Goal: Information Seeking & Learning: Find specific page/section

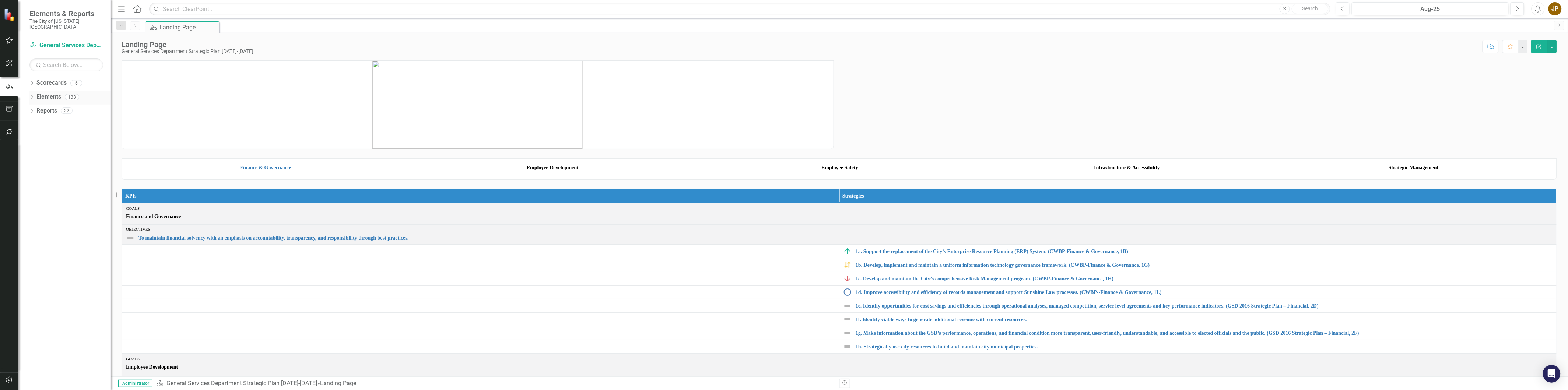
click at [48, 92] on link "Elements" at bounding box center [49, 97] width 25 height 9
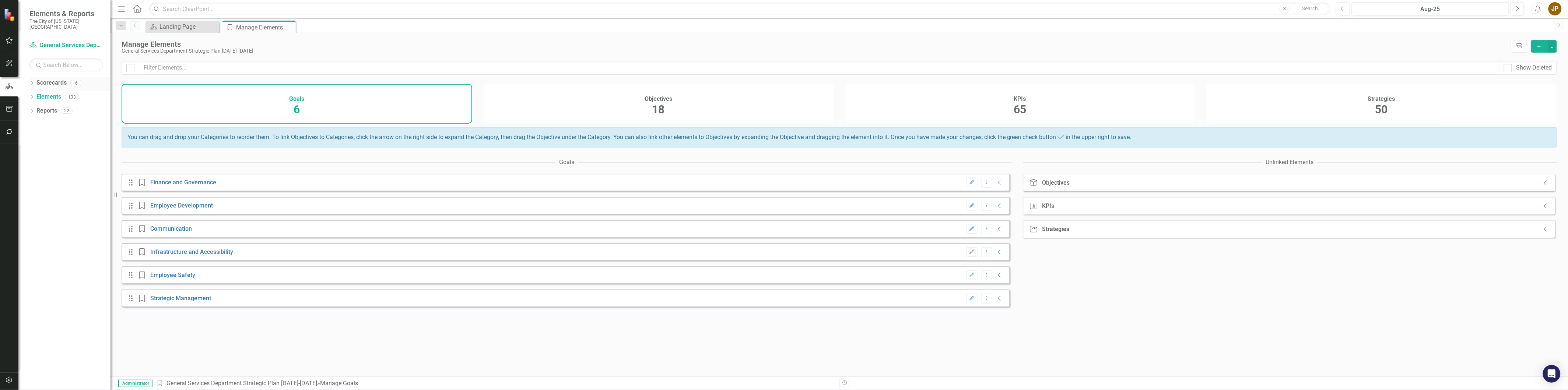
click at [52, 78] on link "Scorecards" at bounding box center [52, 83] width 30 height 9
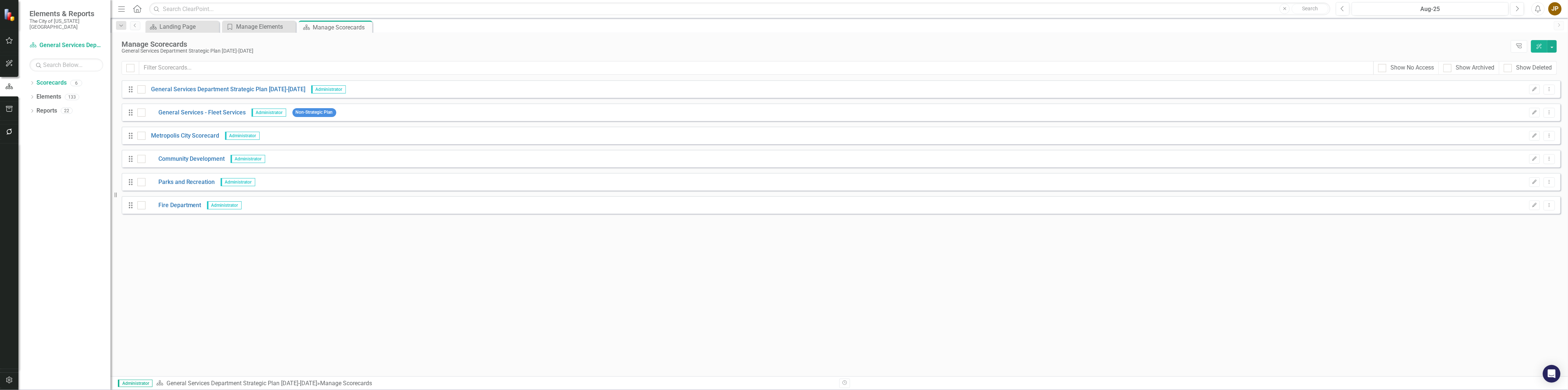
click at [71, 179] on div "Dropdown Scorecards 6 Dropdown General Services Department Strategic Plan 2025-…" at bounding box center [64, 233] width 92 height 313
click at [45, 92] on link "Elements" at bounding box center [49, 97] width 25 height 9
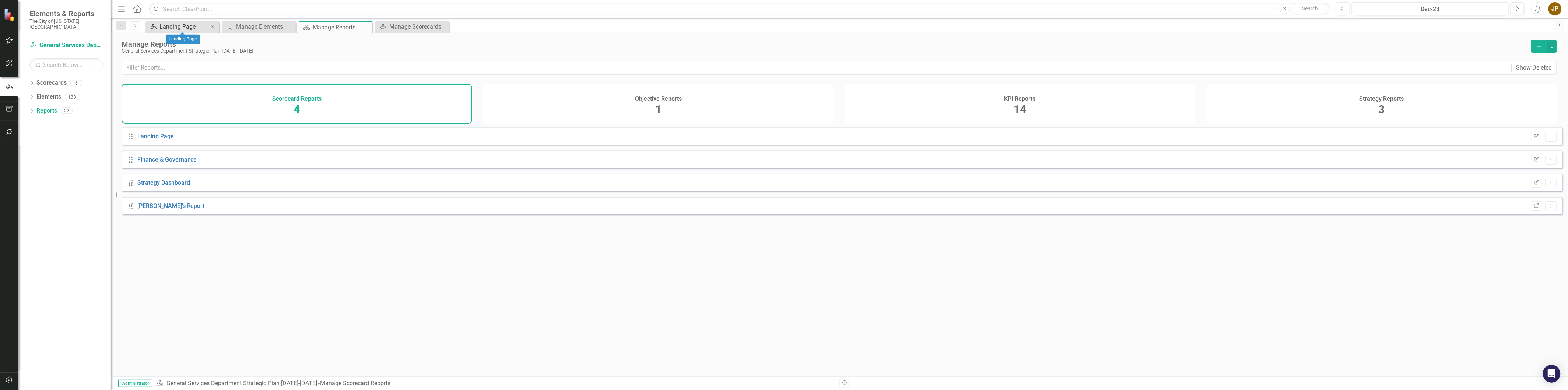
click at [190, 27] on div "Landing Page" at bounding box center [184, 26] width 49 height 9
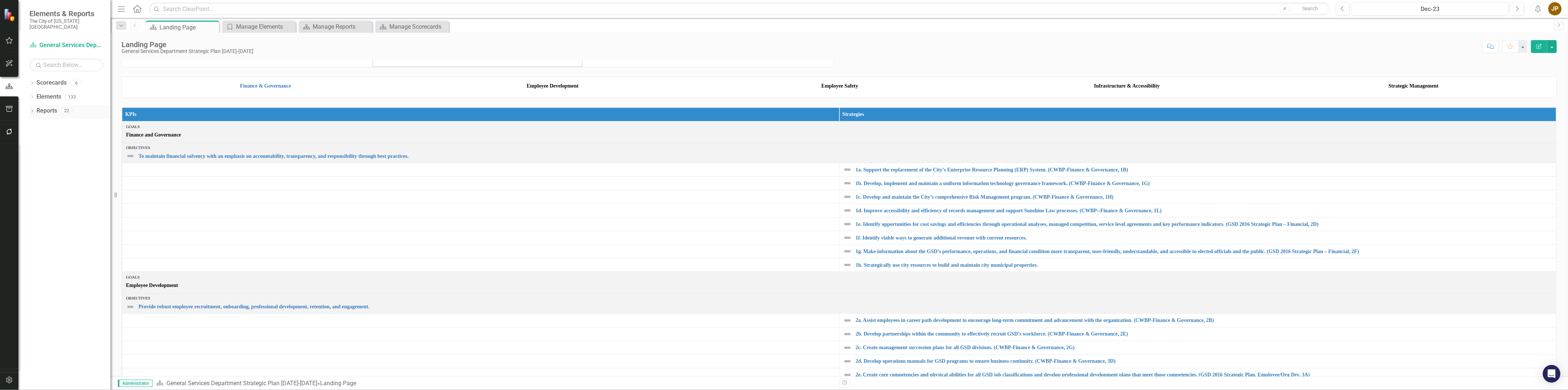
click at [58, 106] on div "Reports 22" at bounding box center [74, 111] width 74 height 14
click at [32, 110] on icon "Dropdown" at bounding box center [32, 111] width 5 height 4
drag, startPoint x: 63, startPoint y: 144, endPoint x: 84, endPoint y: 221, distance: 79.8
click at [63, 147] on div "Finance & Governance" at bounding box center [74, 150] width 71 height 7
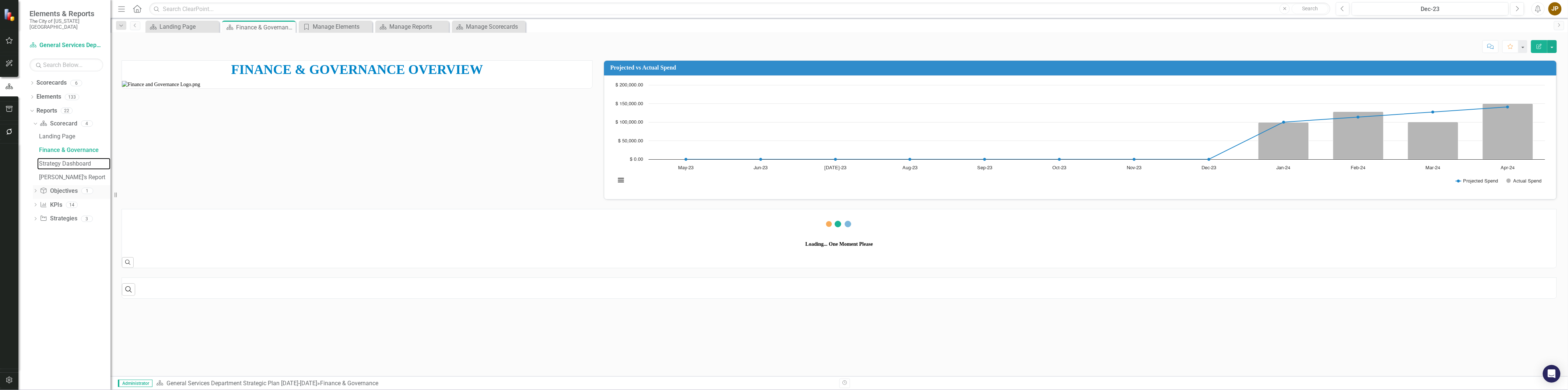
click at [71, 161] on div "Strategy Dashboard" at bounding box center [74, 164] width 71 height 7
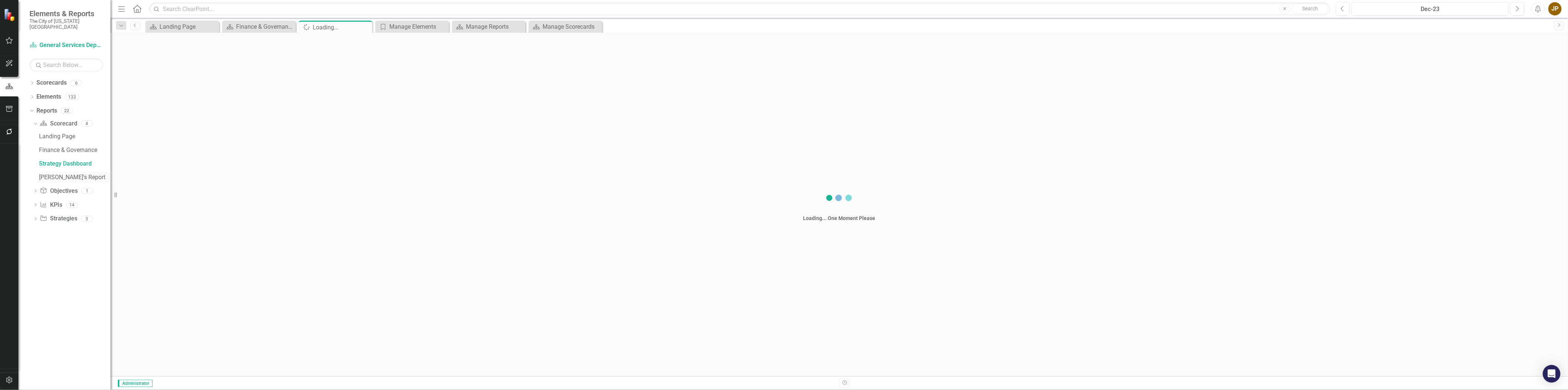
click at [73, 174] on div "[PERSON_NAME]'s Report" at bounding box center [74, 177] width 71 height 7
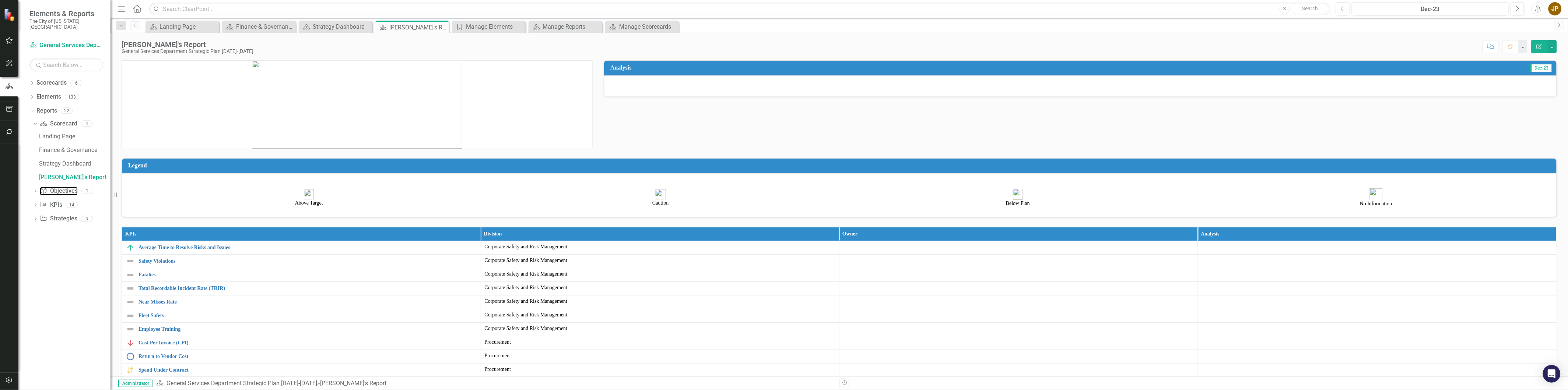
click at [61, 187] on link "Objective Objectives" at bounding box center [58, 191] width 38 height 9
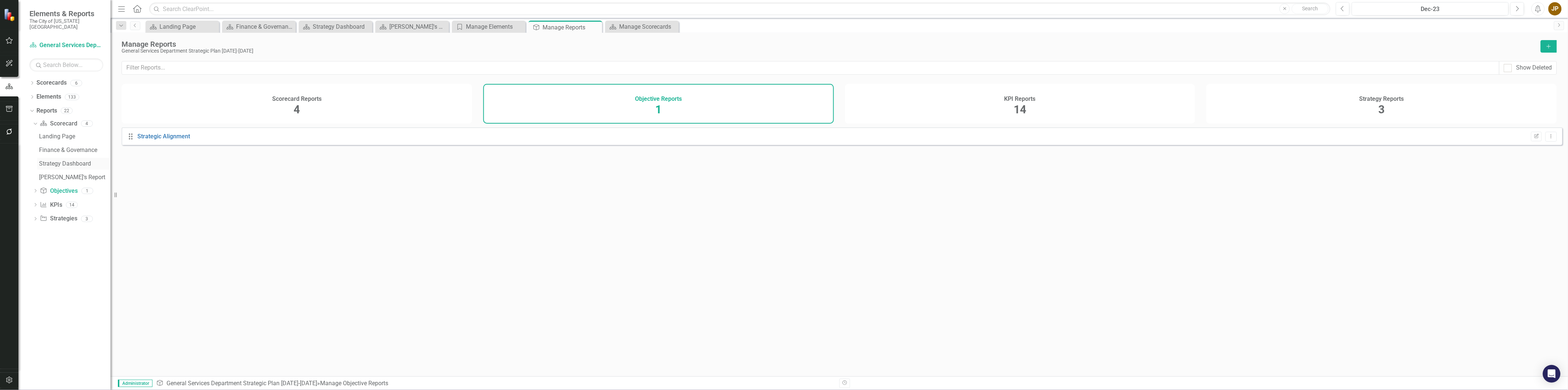
click at [89, 161] on div "Strategy Dashboard" at bounding box center [74, 164] width 71 height 7
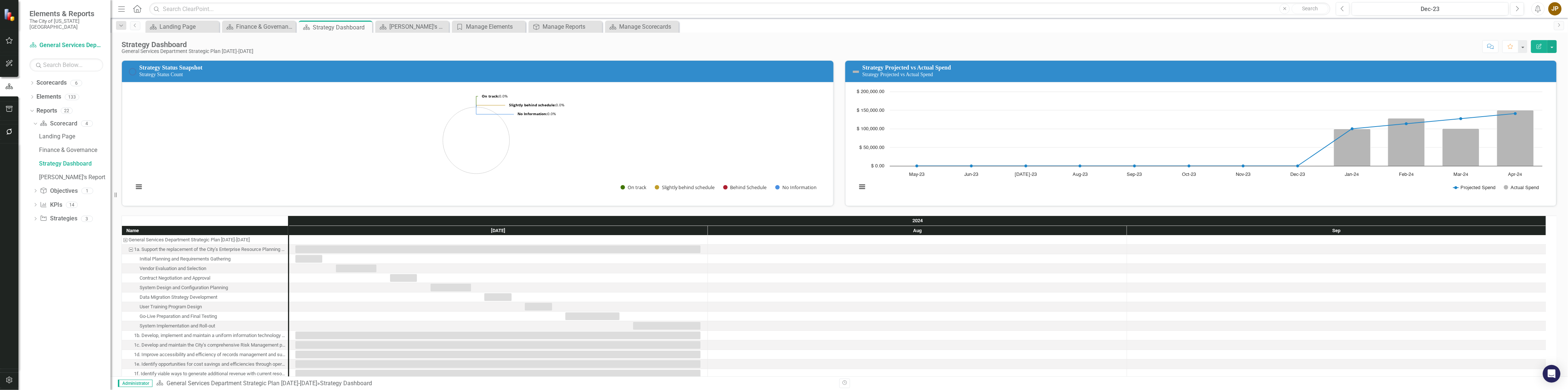
click at [587, 212] on div "Name General Services Department Strategic Plan [DATE]-[DATE] 1a. Support the r…" at bounding box center [839, 366] width 1446 height 321
click at [82, 200] on div "KPI KPIs 14" at bounding box center [75, 206] width 71 height 14
click at [36, 204] on icon "Dropdown" at bounding box center [35, 206] width 5 height 4
click at [57, 325] on div "[PERSON_NAME]'s Report" at bounding box center [74, 328] width 71 height 7
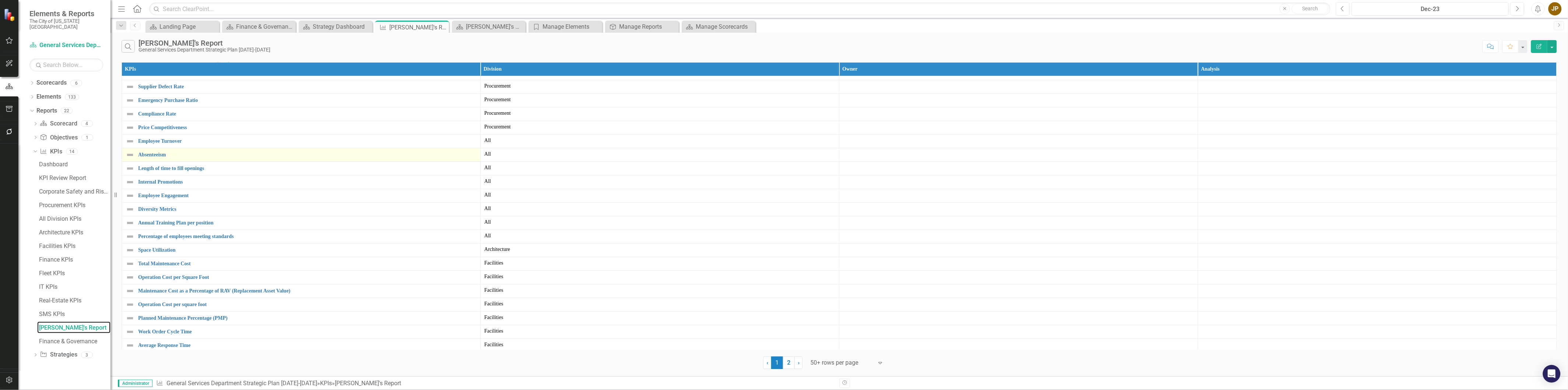
scroll to position [245, 0]
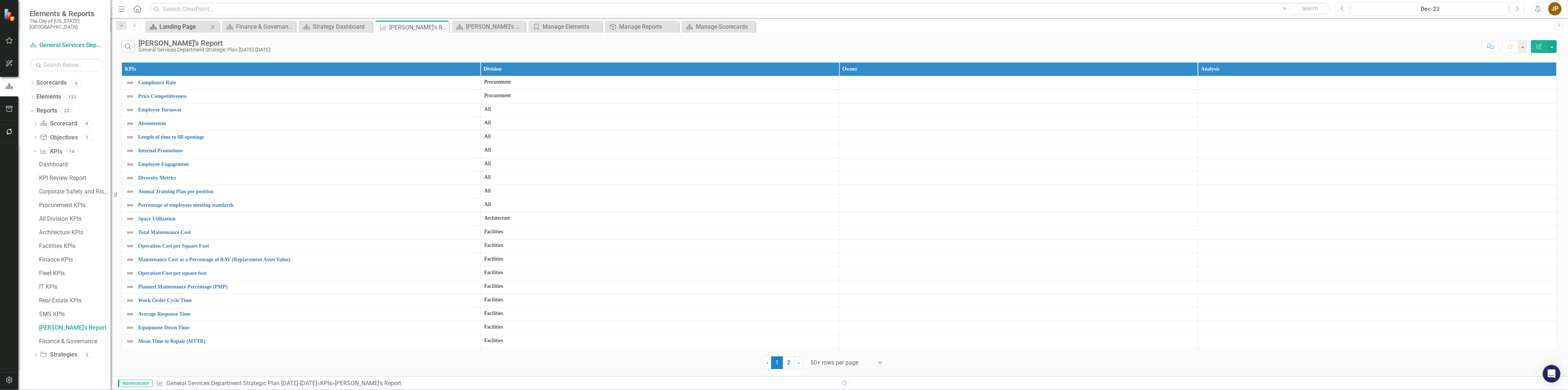
click at [172, 31] on div "Landing Page" at bounding box center [184, 26] width 49 height 9
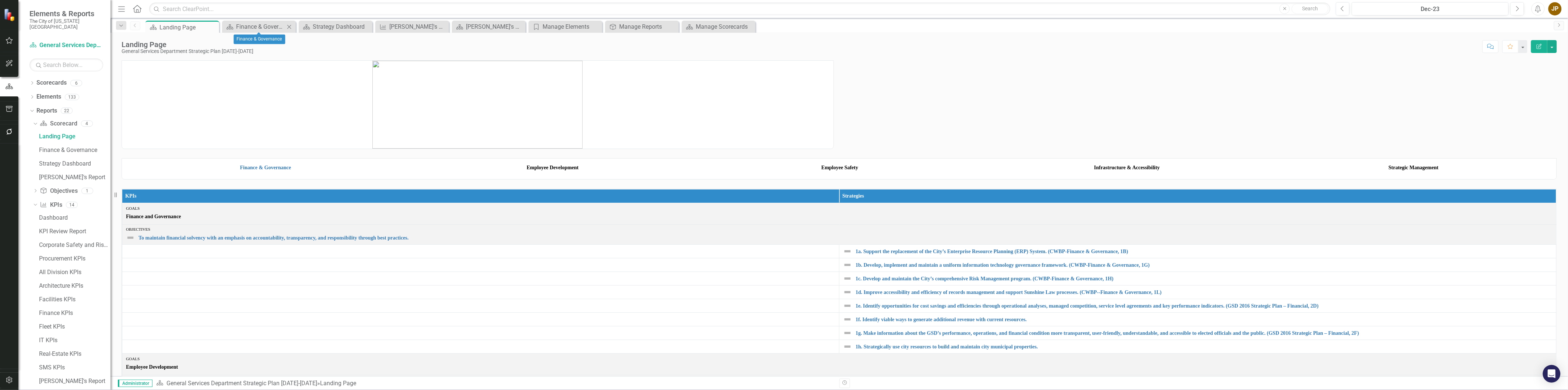
click at [285, 27] on icon "Close" at bounding box center [289, 27] width 7 height 6
click at [290, 26] on icon "Close" at bounding box center [289, 27] width 7 height 6
click at [0, 0] on icon "Close" at bounding box center [0, 0] width 0 height 0
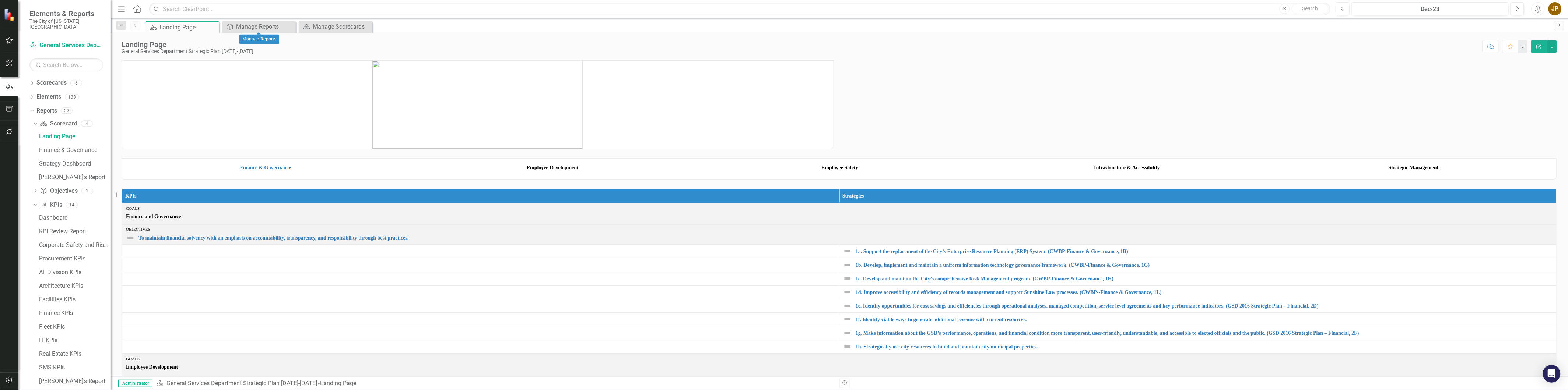
click at [0, 0] on icon "Close" at bounding box center [0, 0] width 0 height 0
click at [348, 23] on div "Scorecard Landing Page Pin" at bounding box center [847, 26] width 1406 height 12
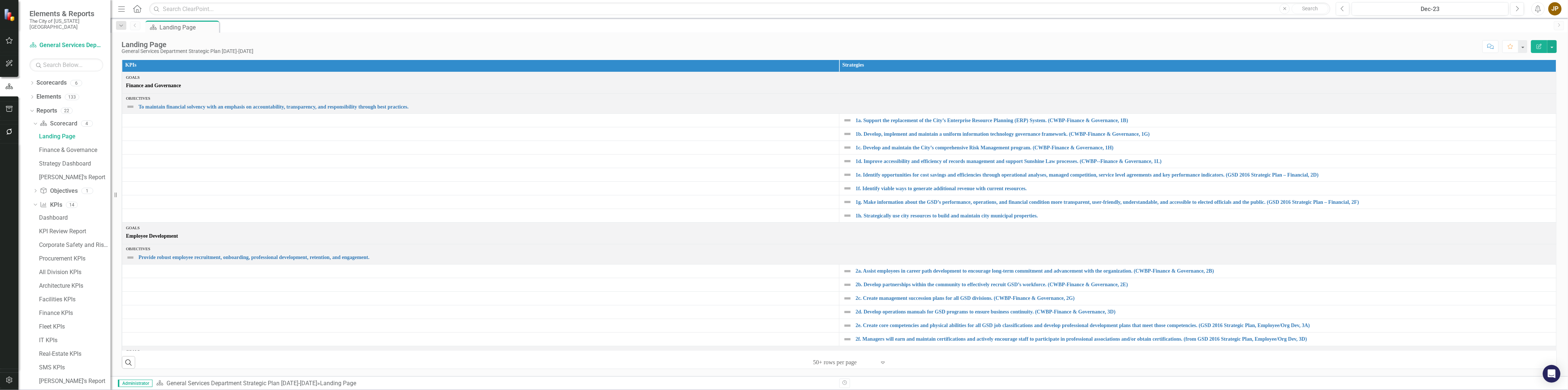
click at [122, 9] on icon "button" at bounding box center [121, 9] width 7 height 5
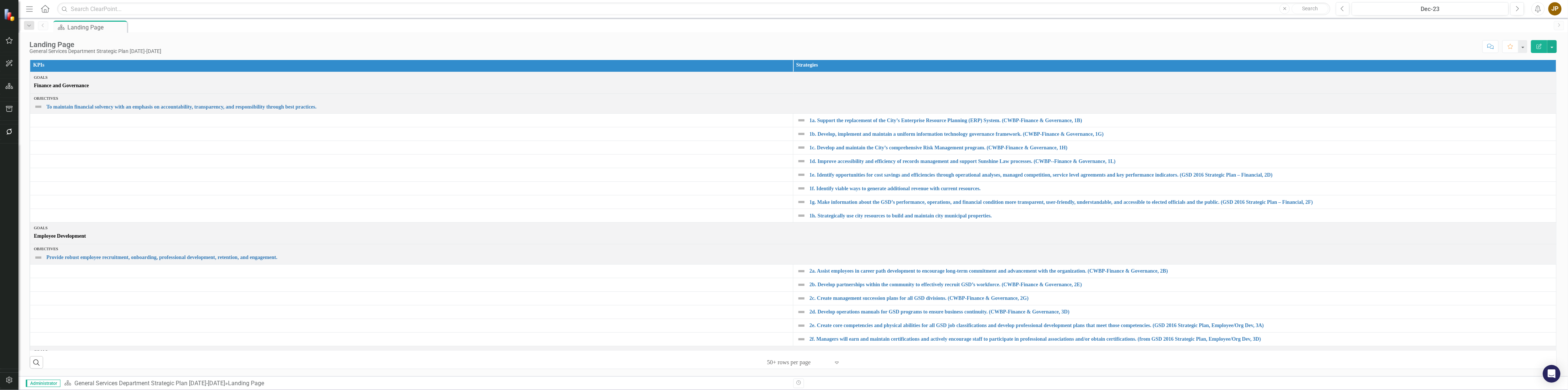
click at [25, 9] on icon "Menu" at bounding box center [30, 9] width 10 height 8
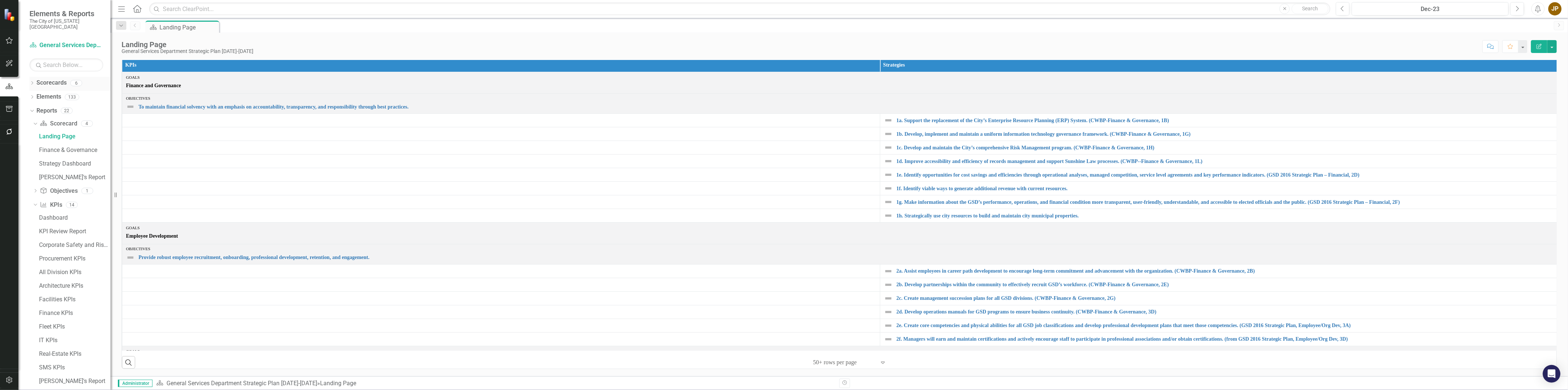
click at [32, 82] on icon "Dropdown" at bounding box center [32, 83] width 5 height 4
click at [31, 123] on div "Dropdown" at bounding box center [32, 126] width 5 height 6
click at [642, 33] on div "Landing Page General Services Department Strategic Plan [DATE]-[DATE] Score: N/…" at bounding box center [839, 44] width 1457 height 22
click at [34, 179] on div "Dropdown" at bounding box center [32, 181] width 5 height 4
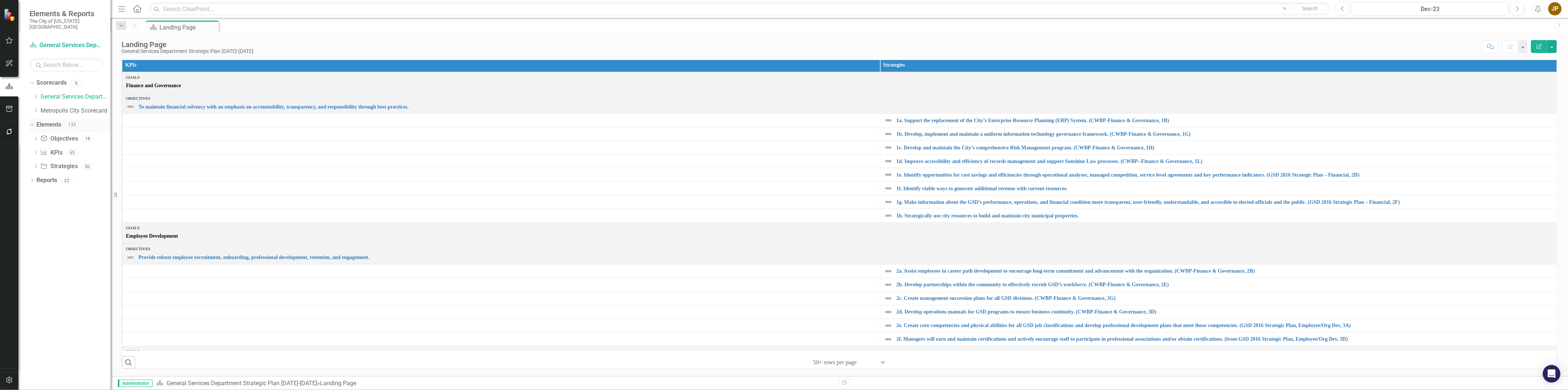
click at [31, 124] on icon at bounding box center [32, 125] width 3 height 2
click at [32, 80] on icon "Dropdown" at bounding box center [31, 83] width 4 height 5
click at [120, 8] on icon "Menu" at bounding box center [122, 9] width 10 height 8
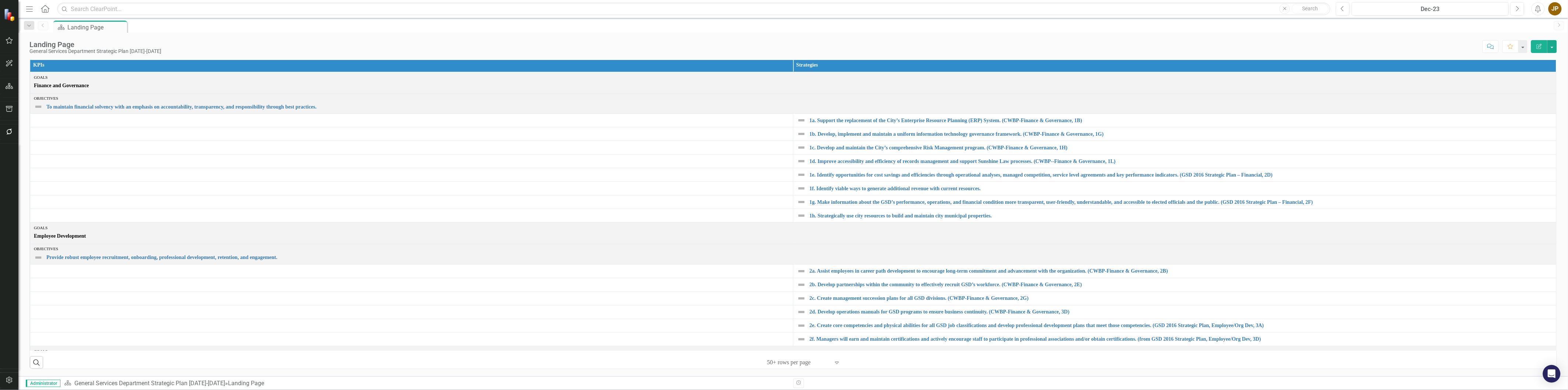
click at [29, 9] on icon "Menu" at bounding box center [30, 9] width 10 height 8
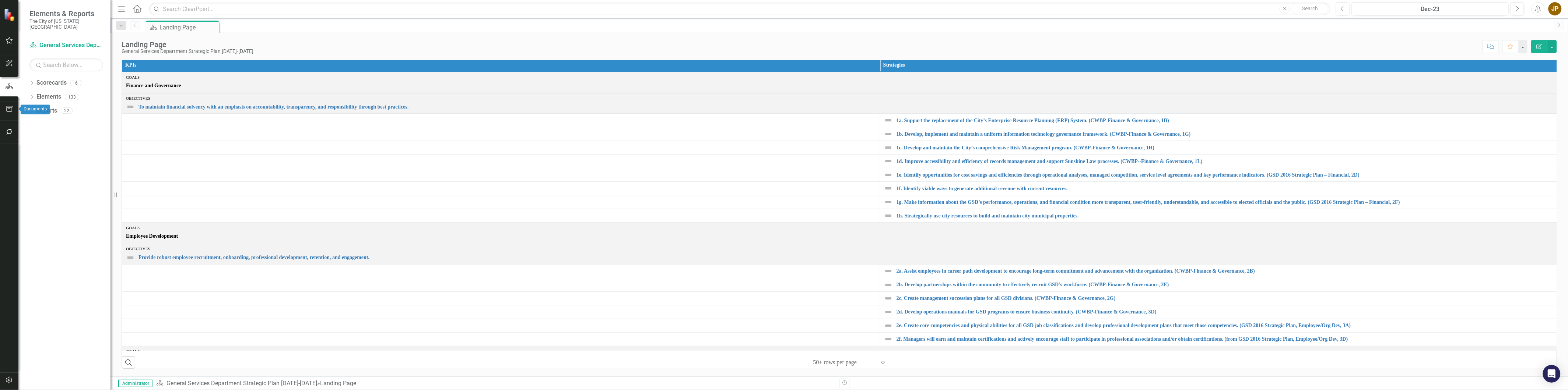
click at [6, 111] on icon "button" at bounding box center [9, 109] width 8 height 6
click at [46, 172] on link "Files" at bounding box center [66, 176] width 74 height 9
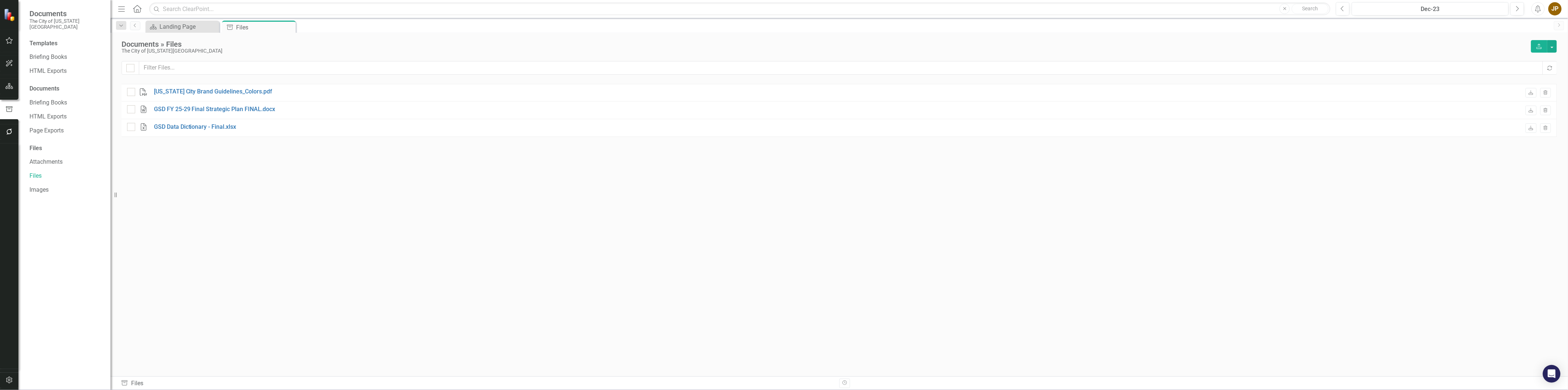
click at [270, 217] on div "PDF [US_STATE] City Brand Guidelines_Colors.pdf Download Trash Word GSD FY 25-2…" at bounding box center [839, 216] width 1435 height 264
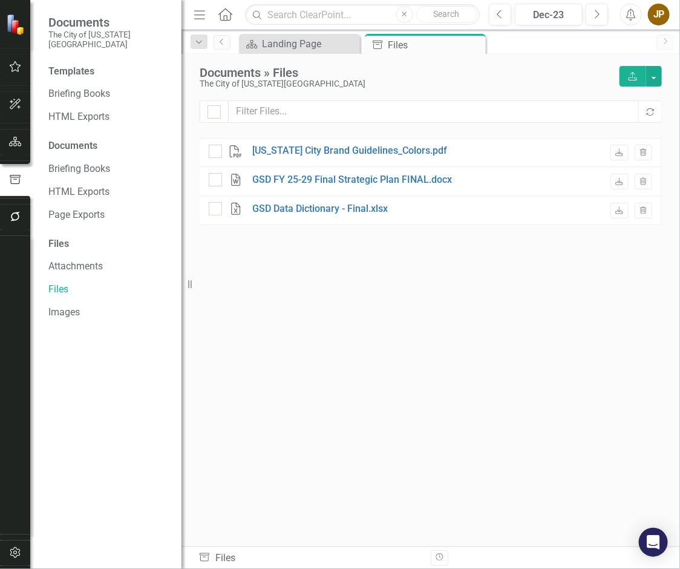
checkbox input "false"
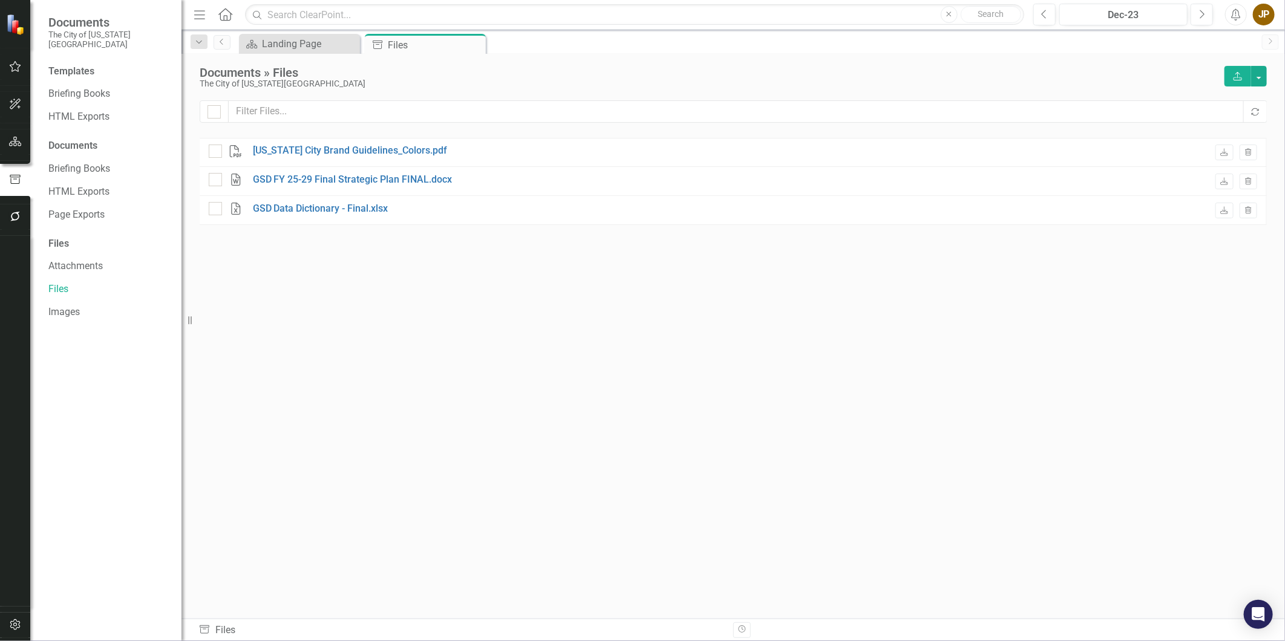
click at [850, 348] on div "PDF [US_STATE] City Brand Guidelines_Colors.pdf Download Trash Word GSD FY 25-2…" at bounding box center [733, 355] width 1067 height 434
click at [22, 64] on button "button" at bounding box center [15, 66] width 27 height 25
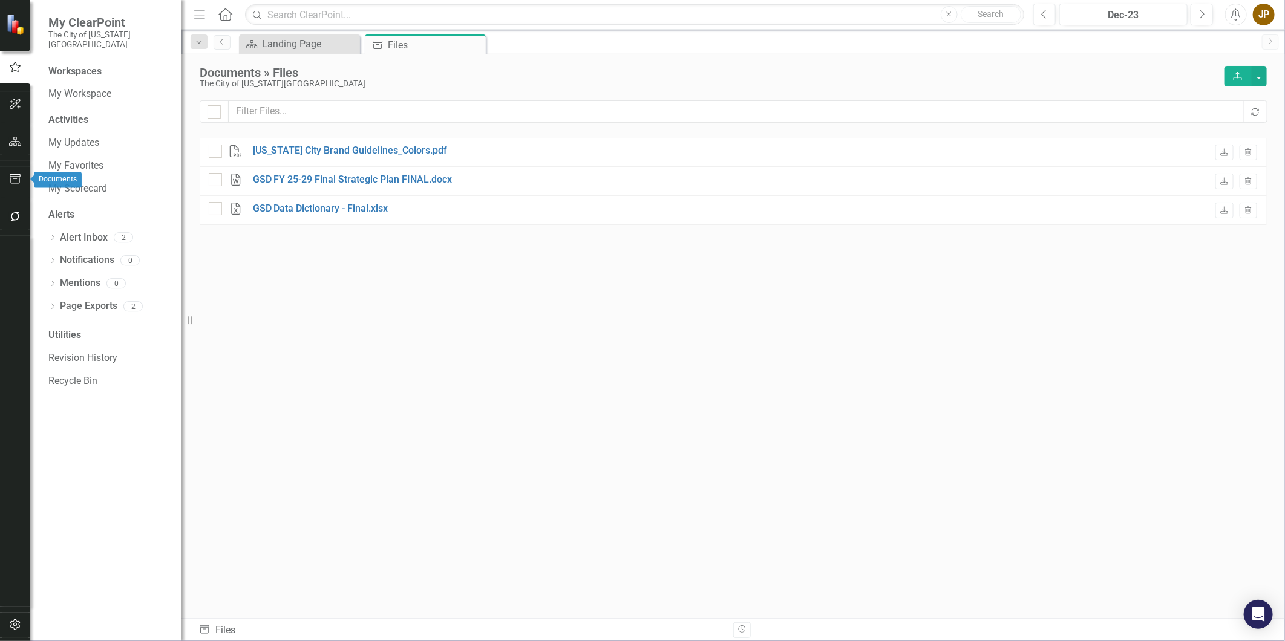
click at [16, 179] on icon "button" at bounding box center [15, 179] width 13 height 10
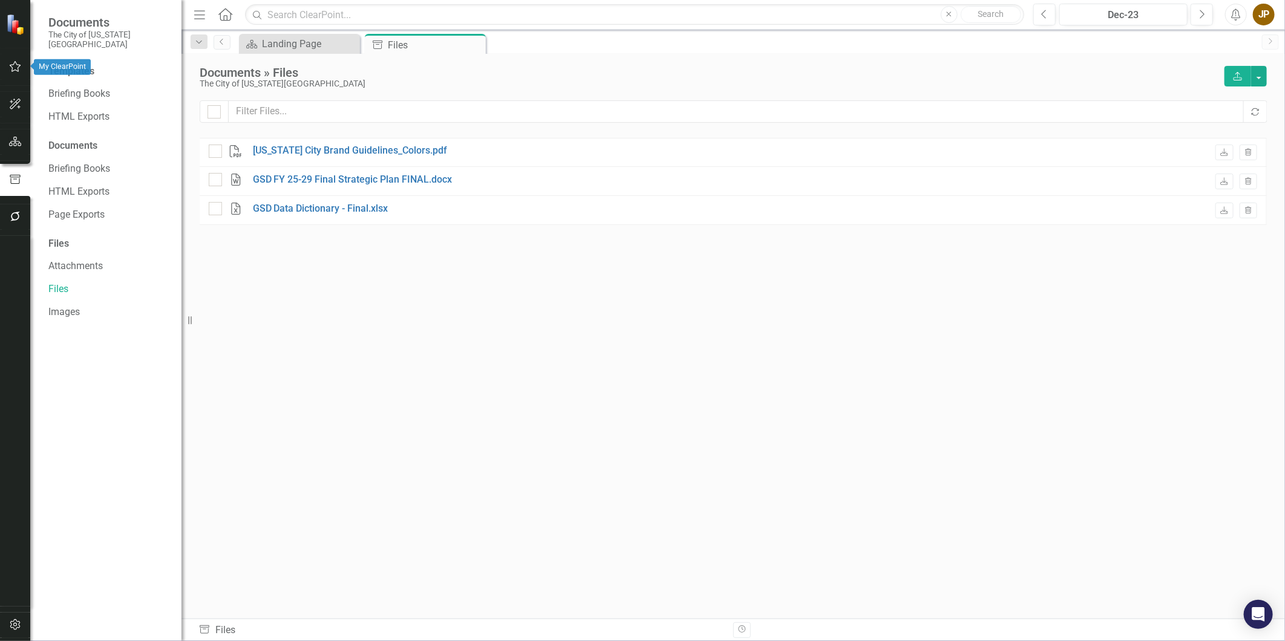
click at [10, 62] on icon "button" at bounding box center [15, 67] width 13 height 10
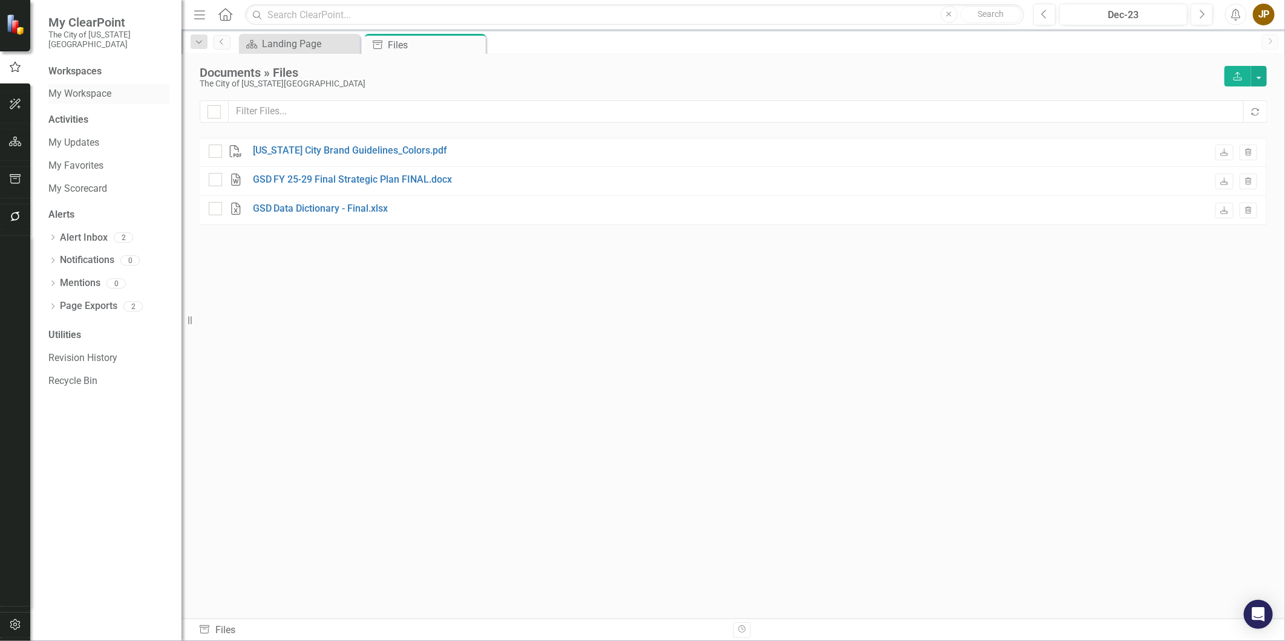
click at [80, 87] on link "My Workspace" at bounding box center [108, 94] width 121 height 14
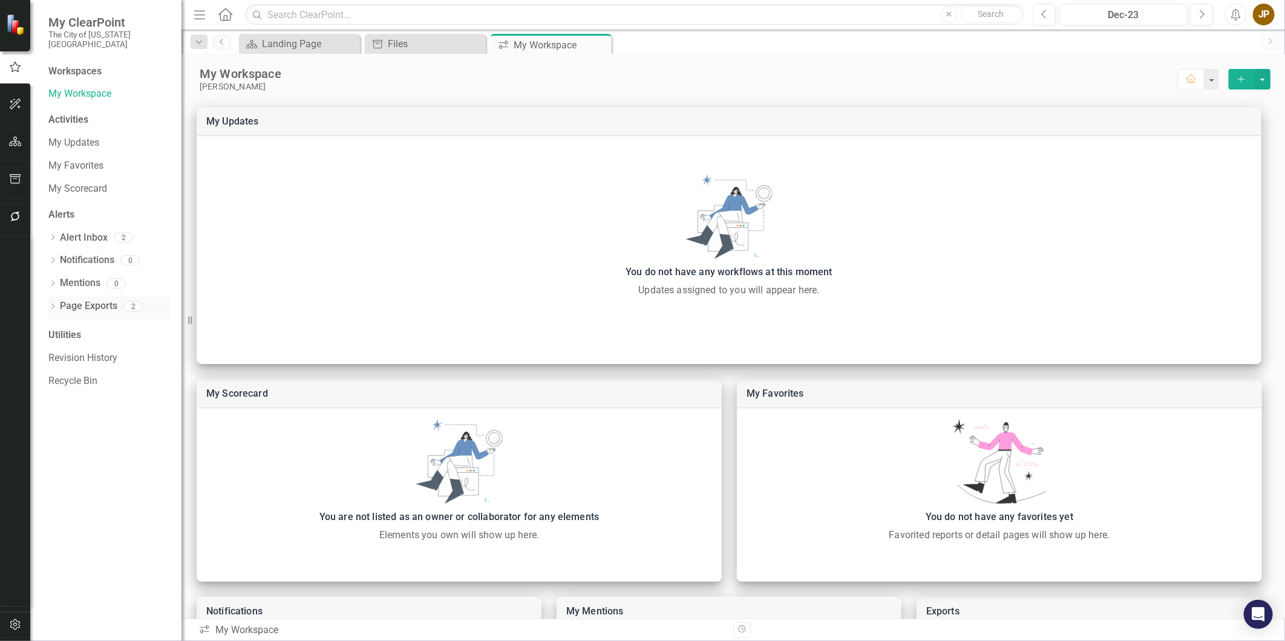
click at [54, 303] on div "Dropdown" at bounding box center [52, 308] width 8 height 10
click at [51, 281] on icon "Dropdown" at bounding box center [52, 284] width 8 height 7
click at [51, 257] on div "Dropdown" at bounding box center [52, 262] width 8 height 10
click at [53, 228] on div "Dropdown Alert Inbox 2" at bounding box center [108, 239] width 121 height 23
click at [53, 182] on link "My Scorecard" at bounding box center [108, 189] width 121 height 14
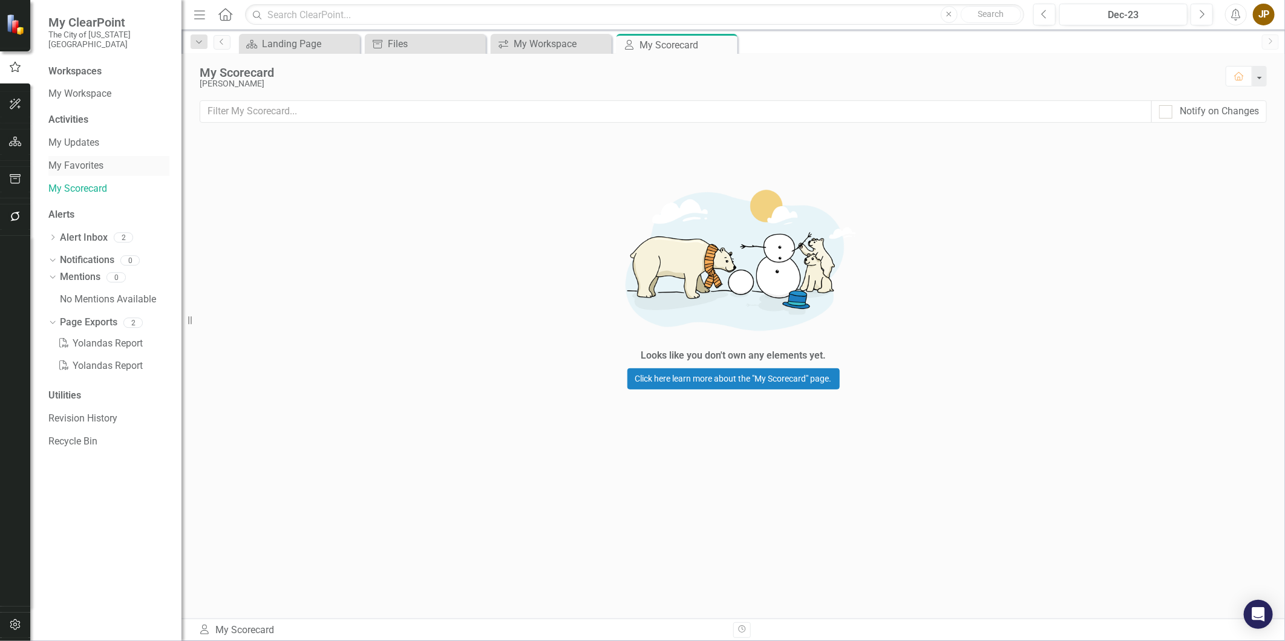
click at [74, 159] on link "My Favorites" at bounding box center [108, 166] width 121 height 14
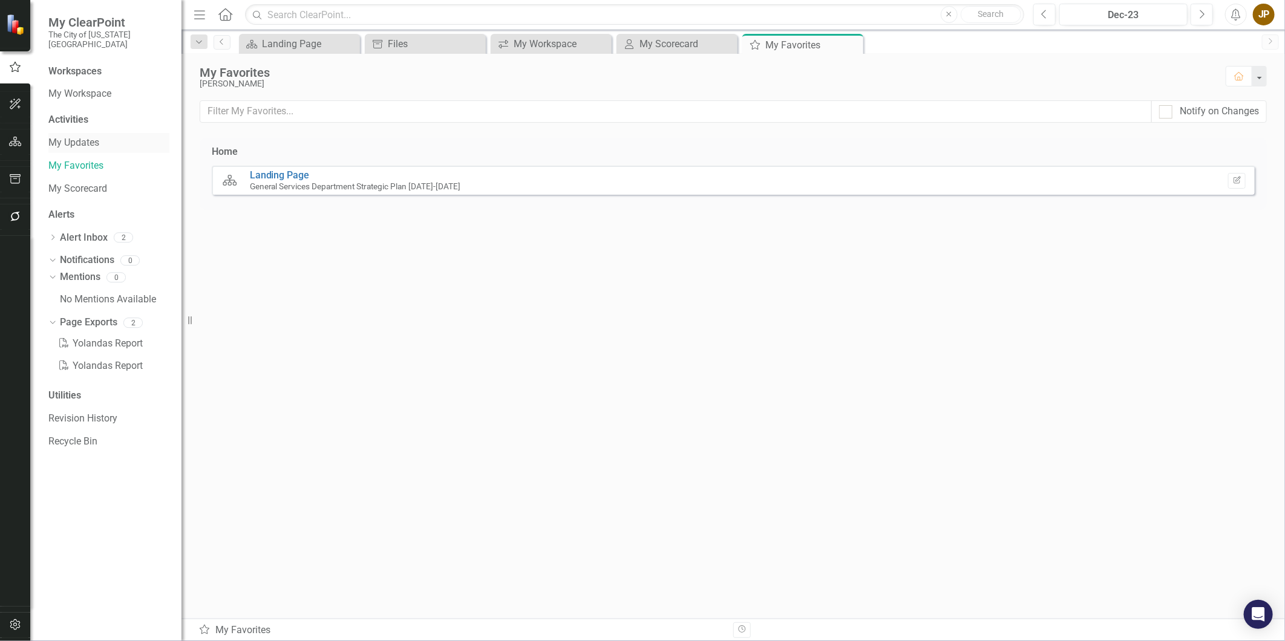
click at [79, 136] on link "My Updates" at bounding box center [108, 143] width 121 height 14
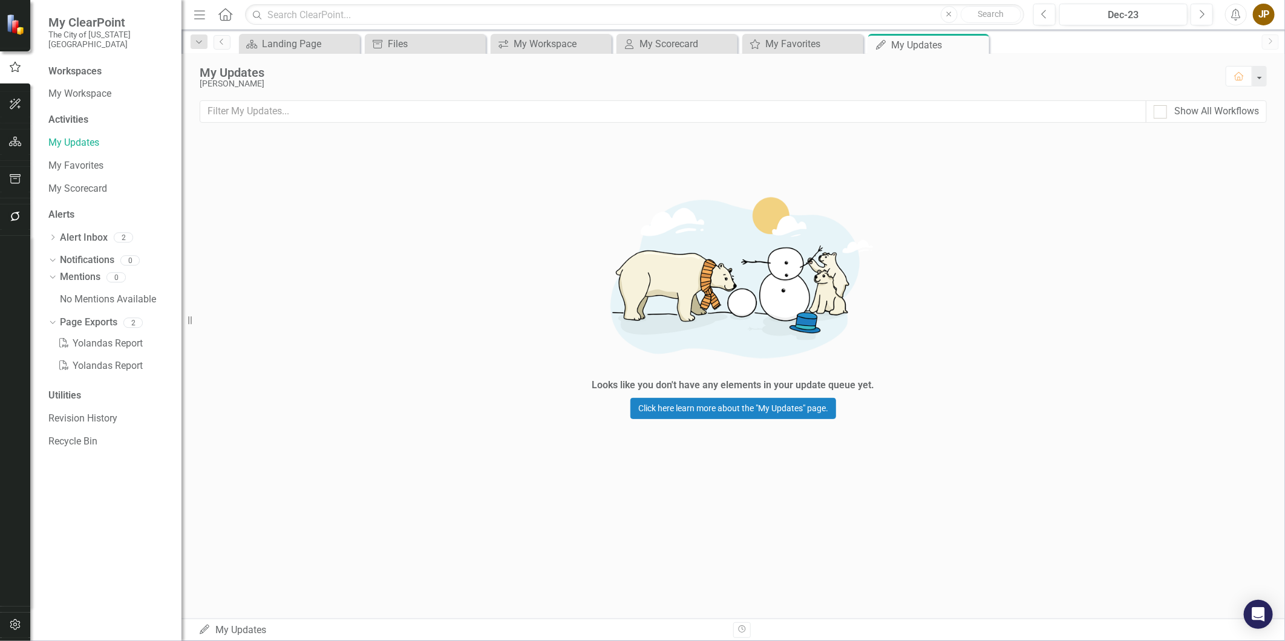
click at [195, 13] on icon "Menu" at bounding box center [200, 14] width 16 height 13
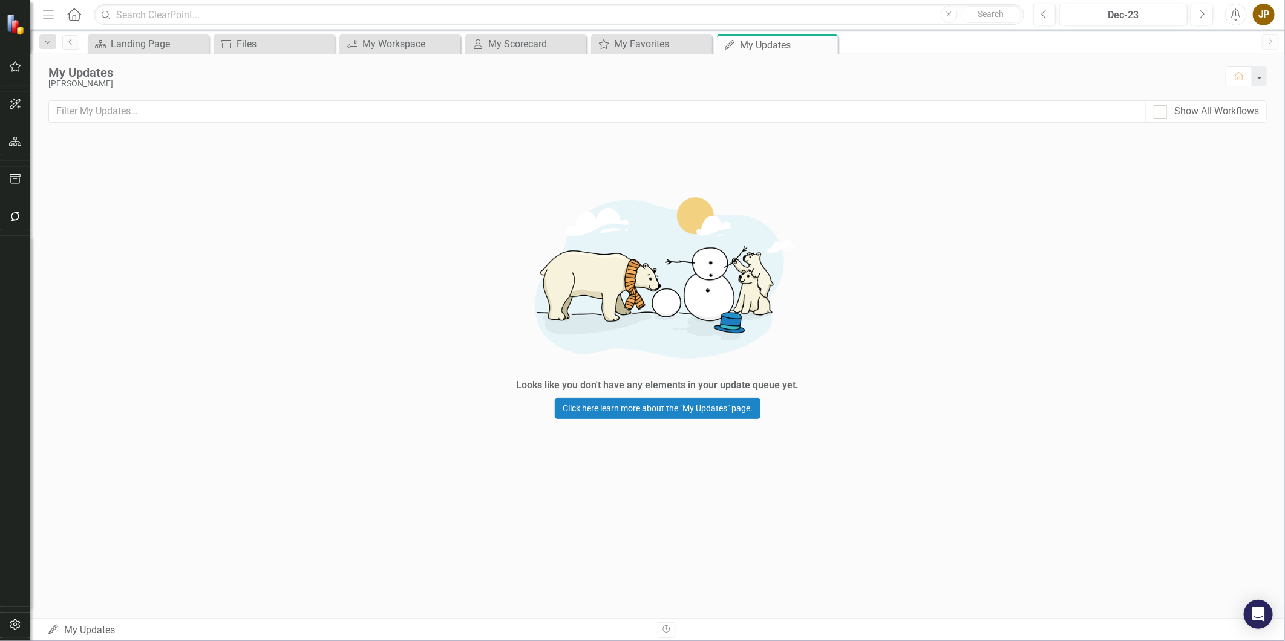
click at [80, 16] on icon "Home" at bounding box center [74, 14] width 16 height 13
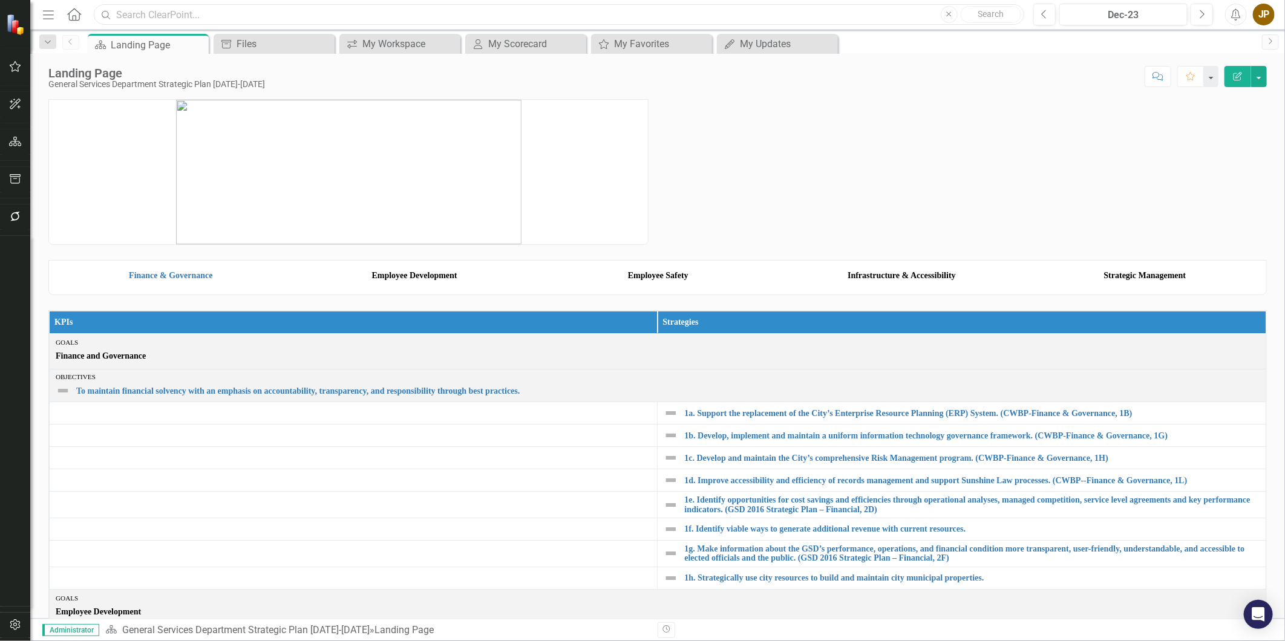
click at [131, 16] on input "text" at bounding box center [559, 14] width 931 height 21
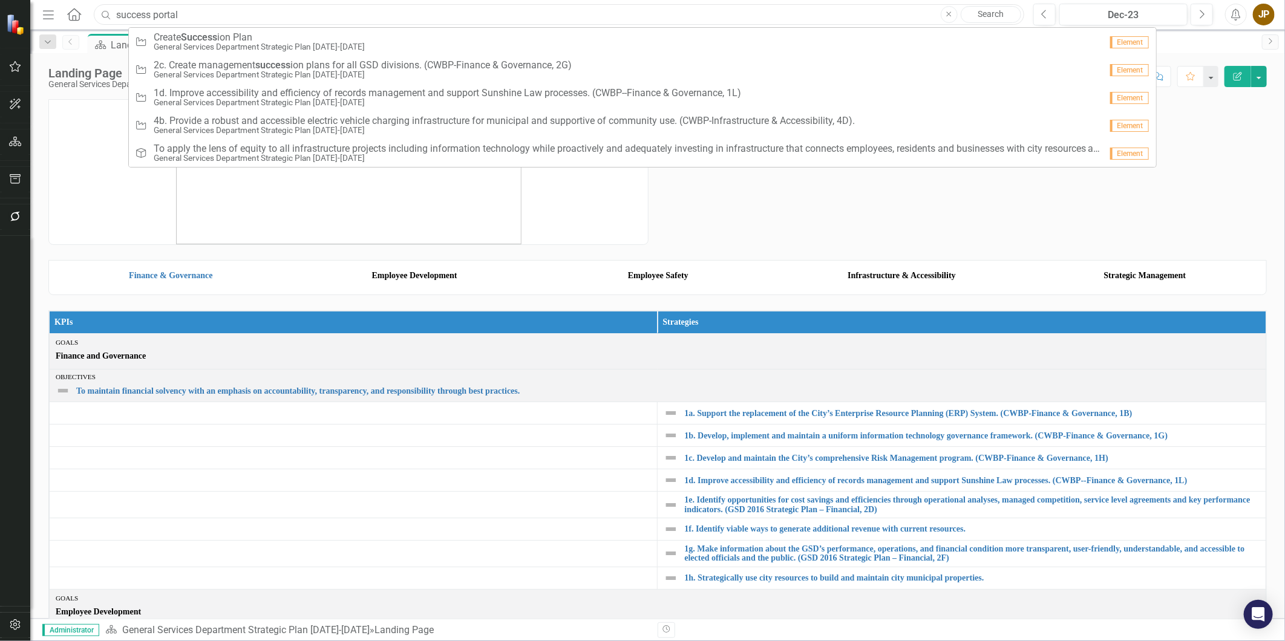
type input "success portal"
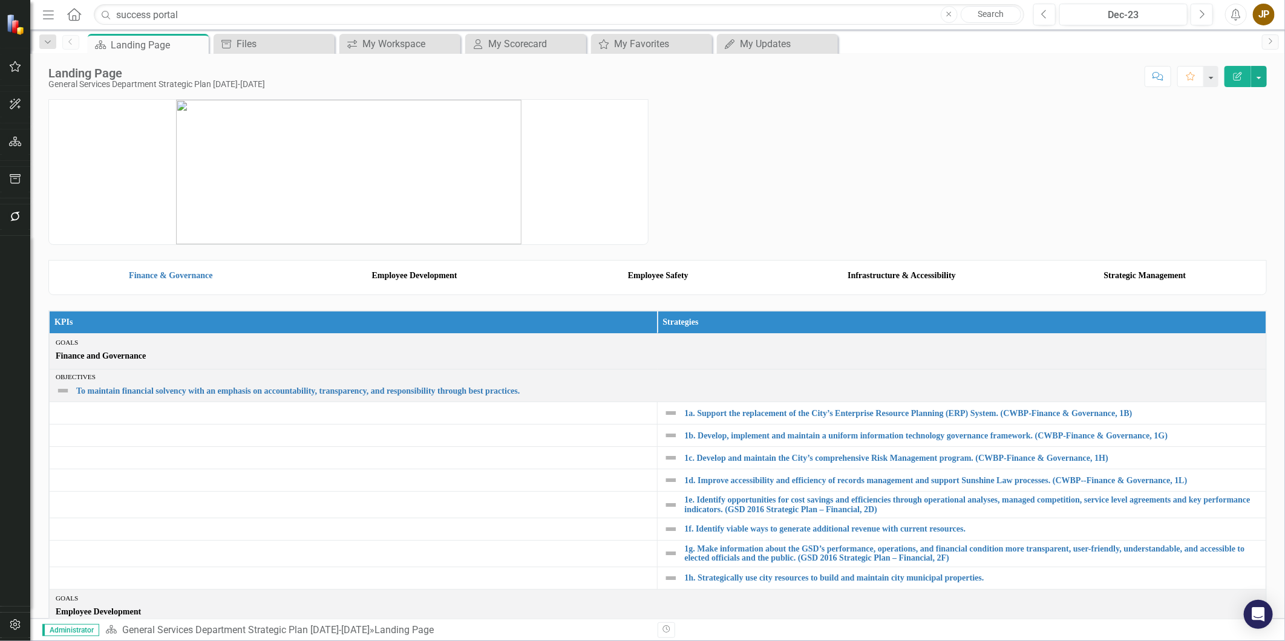
click at [998, 21] on link "Search" at bounding box center [991, 14] width 61 height 17
